Goal: Transaction & Acquisition: Purchase product/service

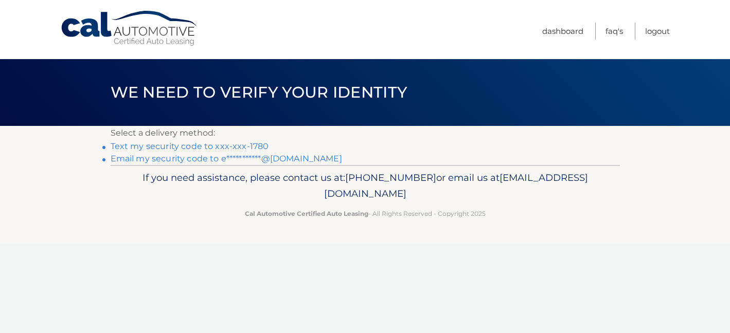
click at [250, 145] on link "Text my security code to xxx-xxx-1780" at bounding box center [190, 147] width 159 height 10
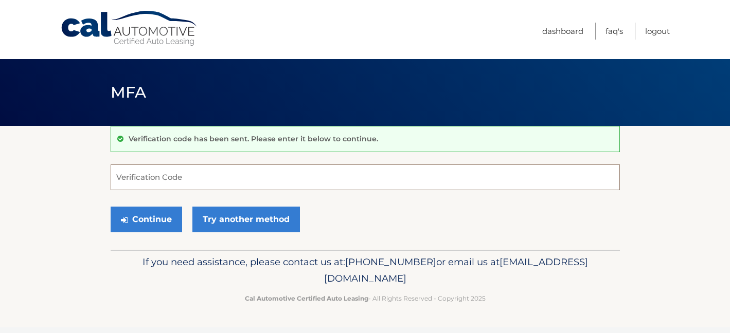
click at [194, 178] on input "Verification Code" at bounding box center [365, 178] width 509 height 26
type input "595028"
click at [155, 223] on button "Continue" at bounding box center [147, 220] width 72 height 26
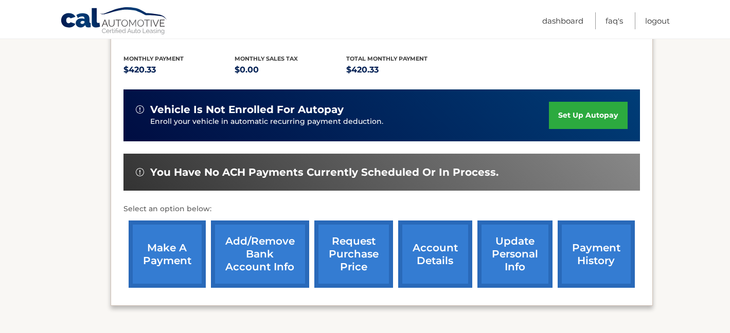
scroll to position [278, 0]
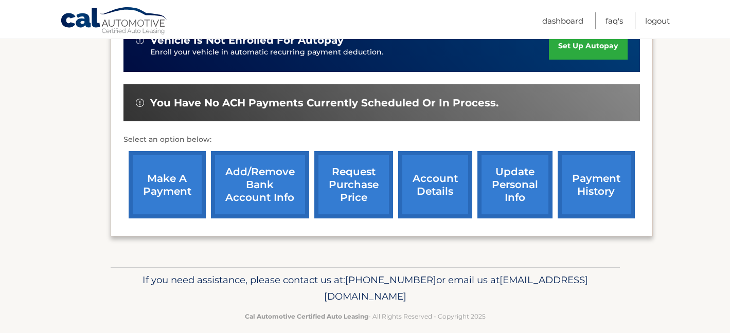
click at [165, 198] on link "make a payment" at bounding box center [167, 184] width 77 height 67
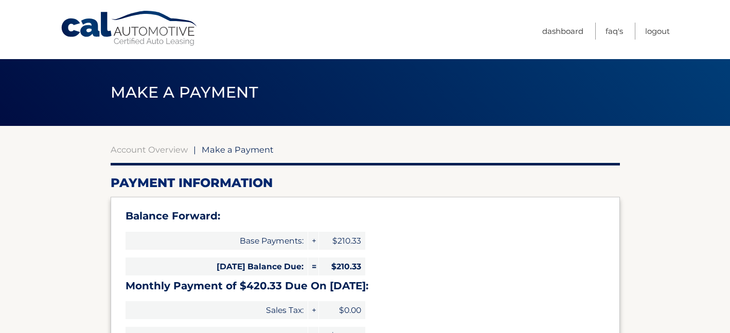
select select "MGIyZjMyZDMtYjU5Ni00OWQ0LWJkNzctYjQ1YzdhNjBhOTQ3"
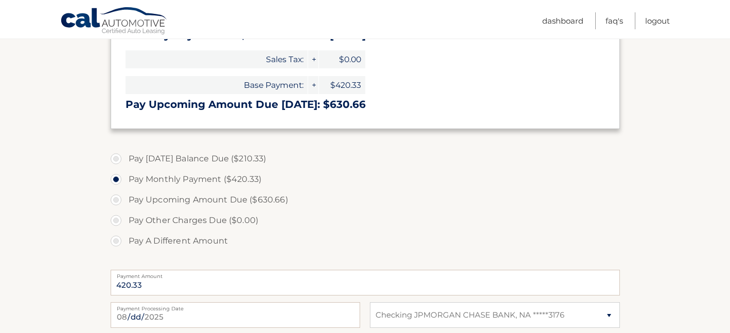
scroll to position [252, 0]
click at [118, 155] on label "Pay Today's Balance Due ($210.33)" at bounding box center [365, 158] width 509 height 21
click at [118, 155] on input "Pay Today's Balance Due ($210.33)" at bounding box center [120, 156] width 10 height 16
radio input "true"
type input "210.33"
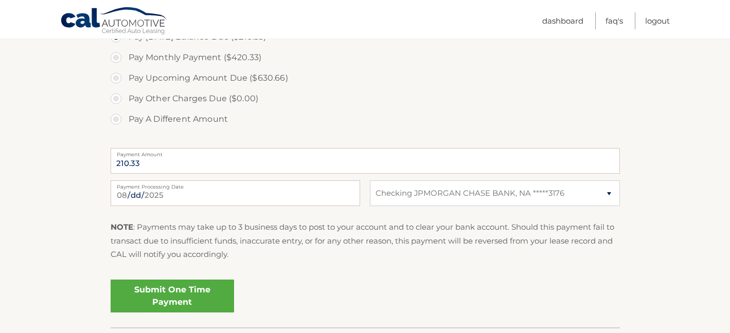
scroll to position [374, 0]
click at [177, 291] on link "Submit One Time Payment" at bounding box center [173, 295] width 124 height 33
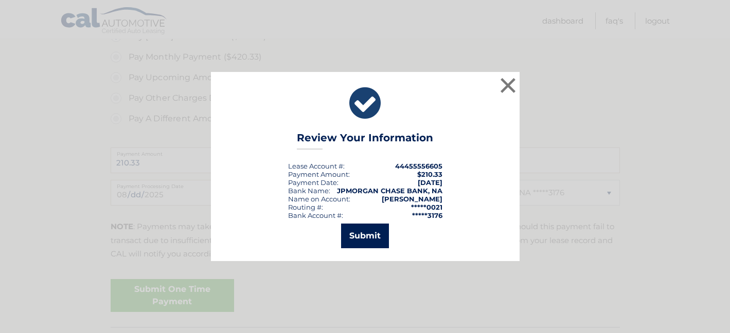
click at [363, 236] on button "Submit" at bounding box center [365, 236] width 48 height 25
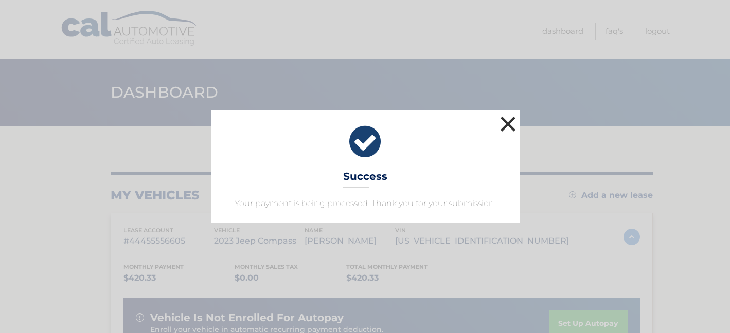
click at [502, 121] on button "×" at bounding box center [508, 124] width 21 height 21
